Goal: Transaction & Acquisition: Purchase product/service

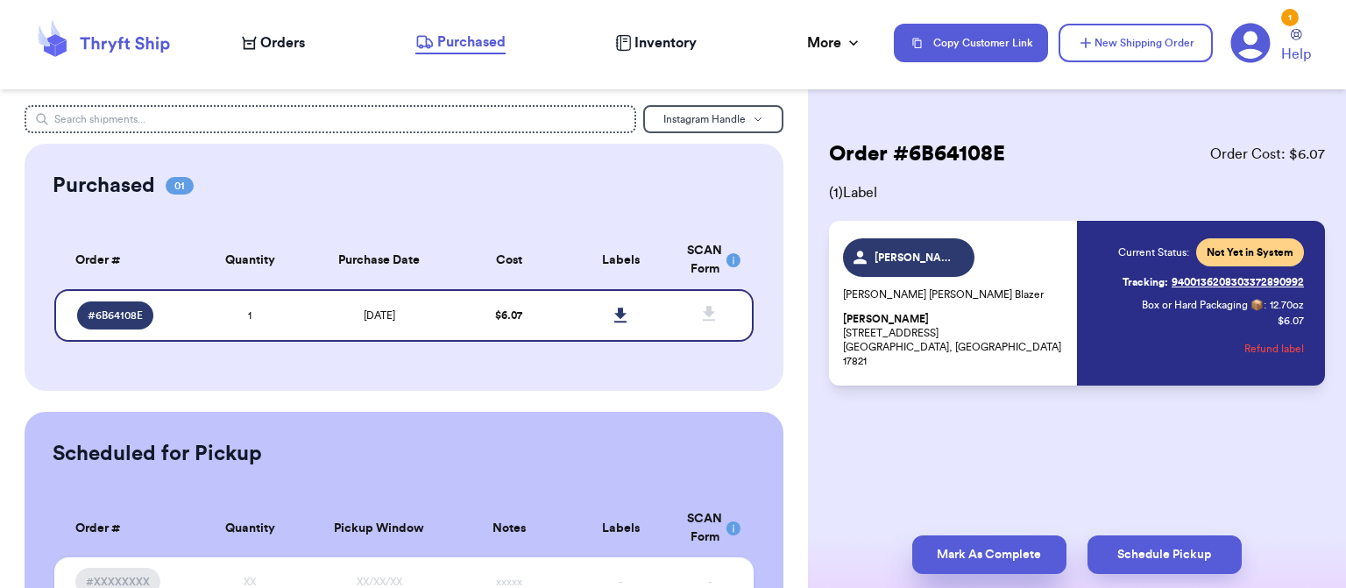
click at [954, 560] on button "Mark As Complete" at bounding box center [989, 554] width 154 height 39
click at [957, 565] on button "Mark As Complete" at bounding box center [989, 554] width 154 height 39
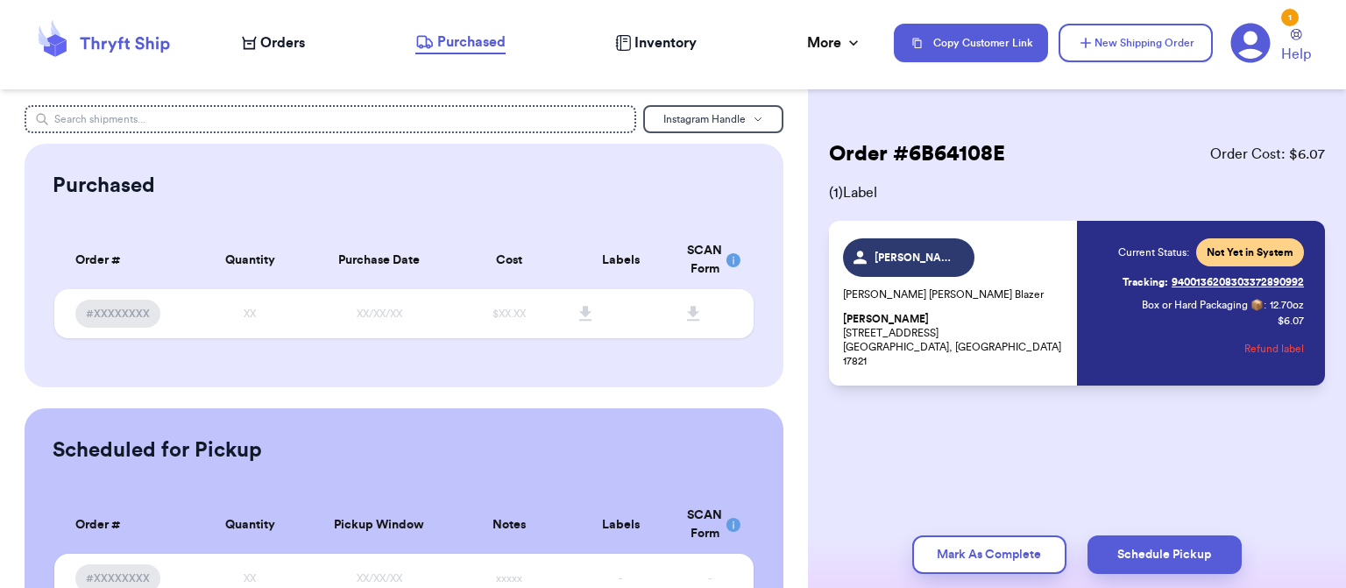
click at [280, 34] on span "Orders" at bounding box center [282, 42] width 45 height 21
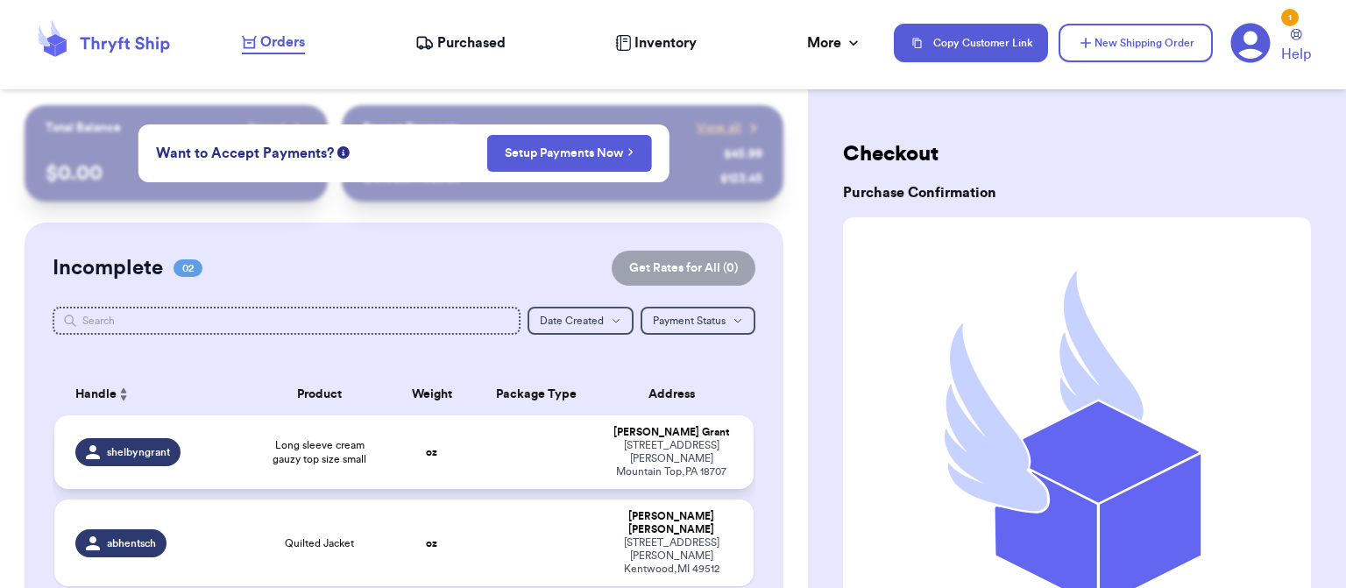
click at [543, 456] on td at bounding box center [537, 452] width 126 height 74
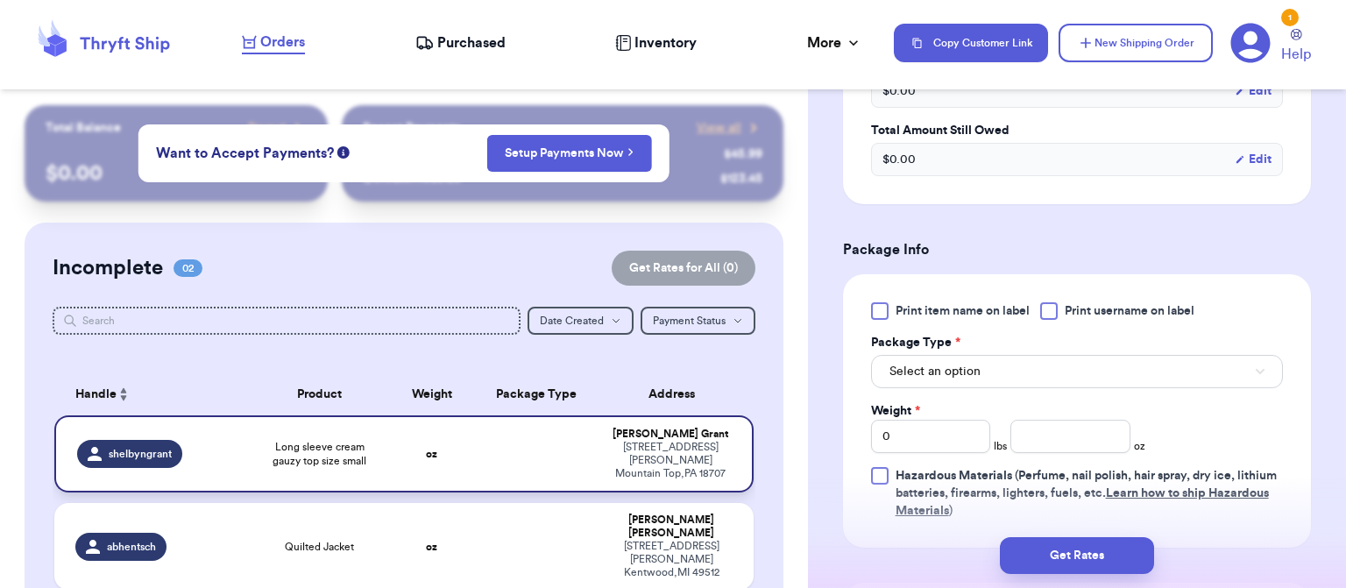
scroll to position [649, 0]
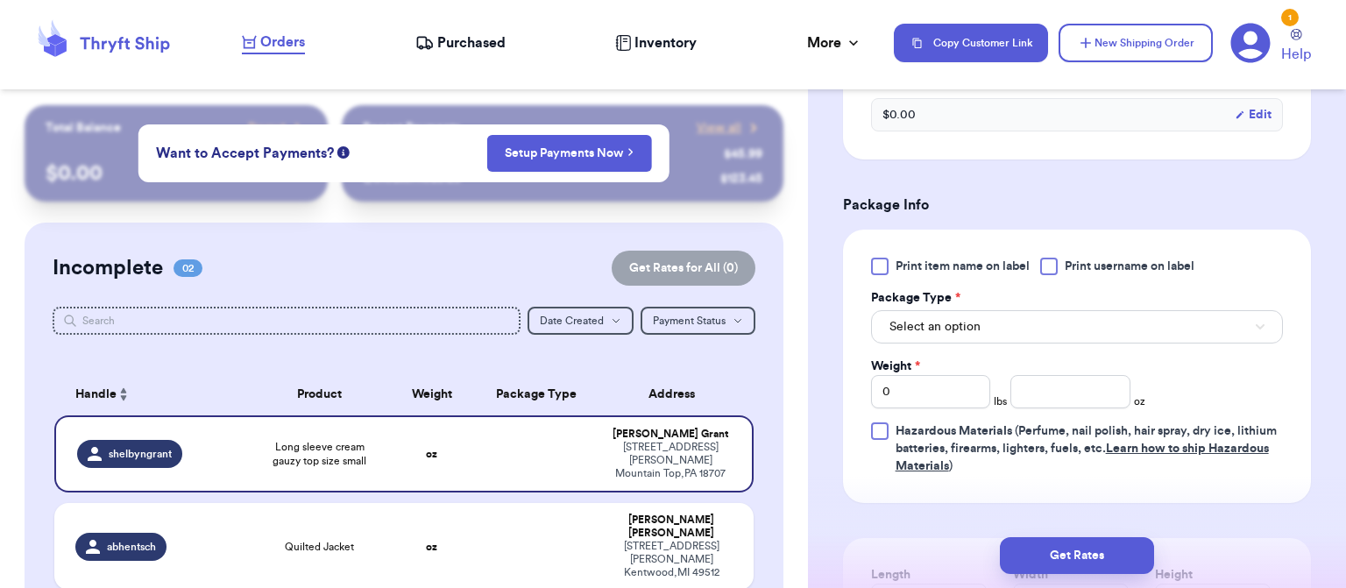
click at [1092, 330] on button "Select an option" at bounding box center [1077, 326] width 412 height 33
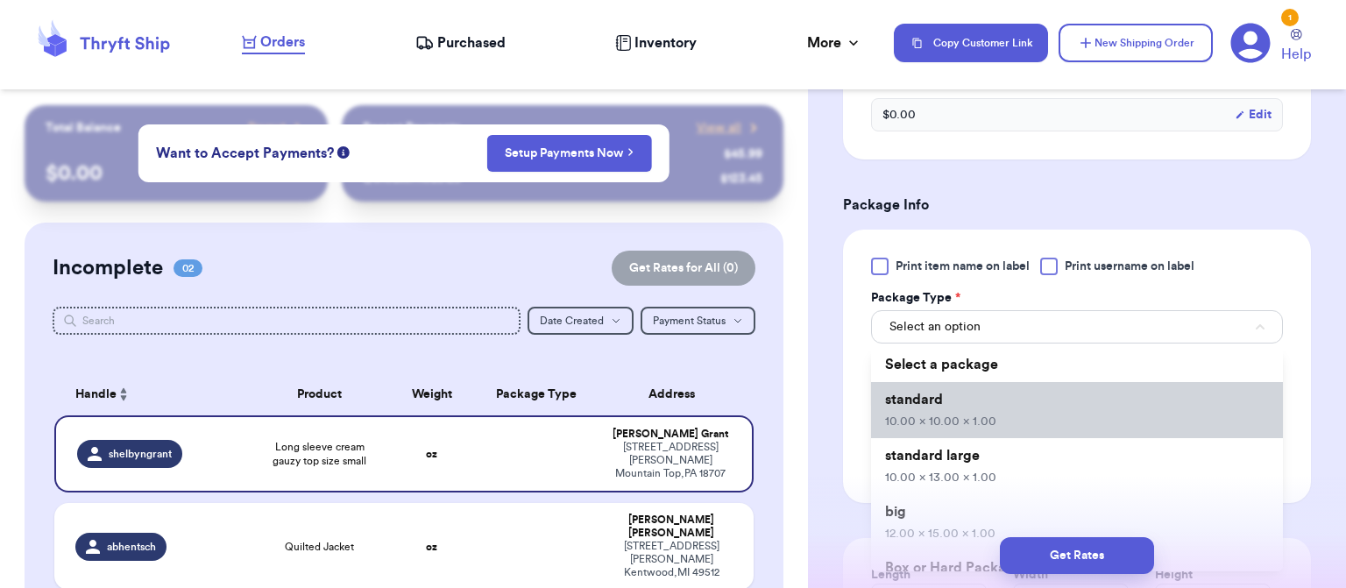
click at [1024, 418] on li "standard 10.00 x 10.00 x 1.00" at bounding box center [1077, 410] width 412 height 56
type input "10"
type input "1"
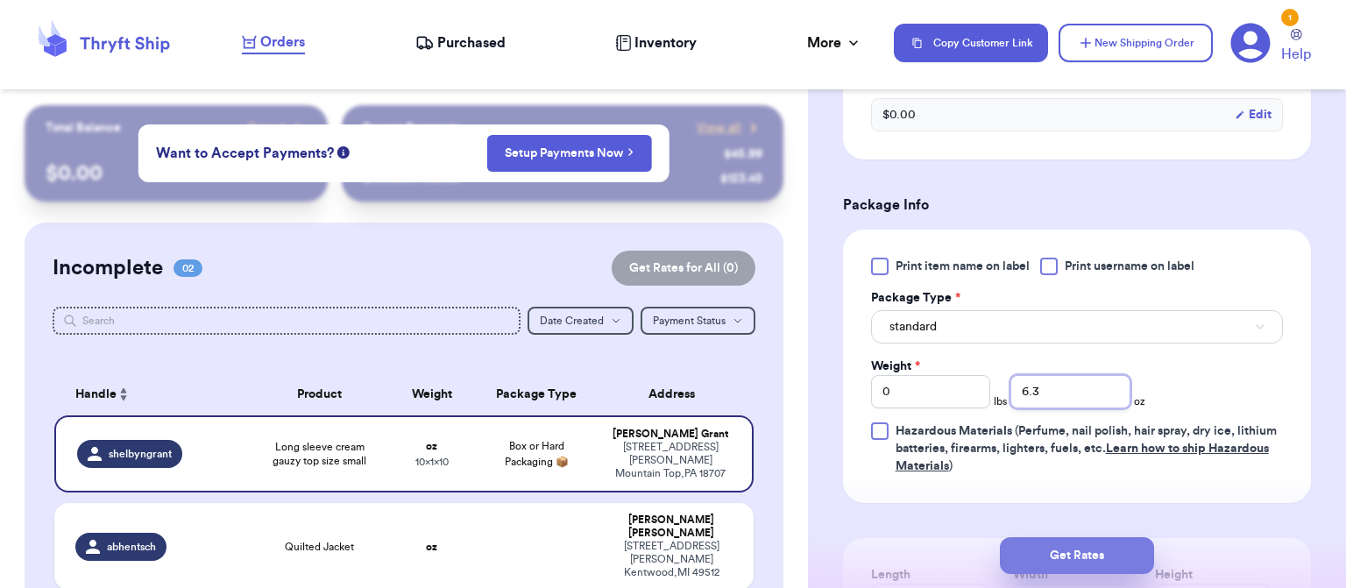
type input "6.3"
click at [1072, 554] on button "Get Rates" at bounding box center [1077, 555] width 154 height 37
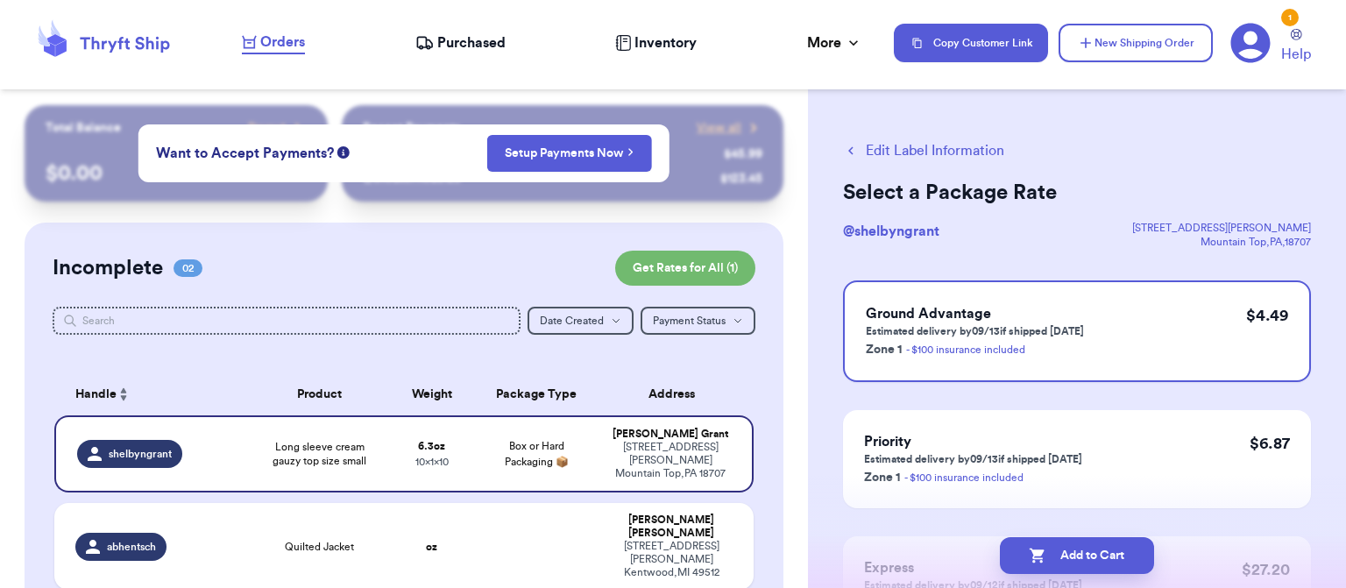
click at [1072, 550] on button "Add to Cart" at bounding box center [1077, 555] width 154 height 37
checkbox input "true"
